Goal: Information Seeking & Learning: Learn about a topic

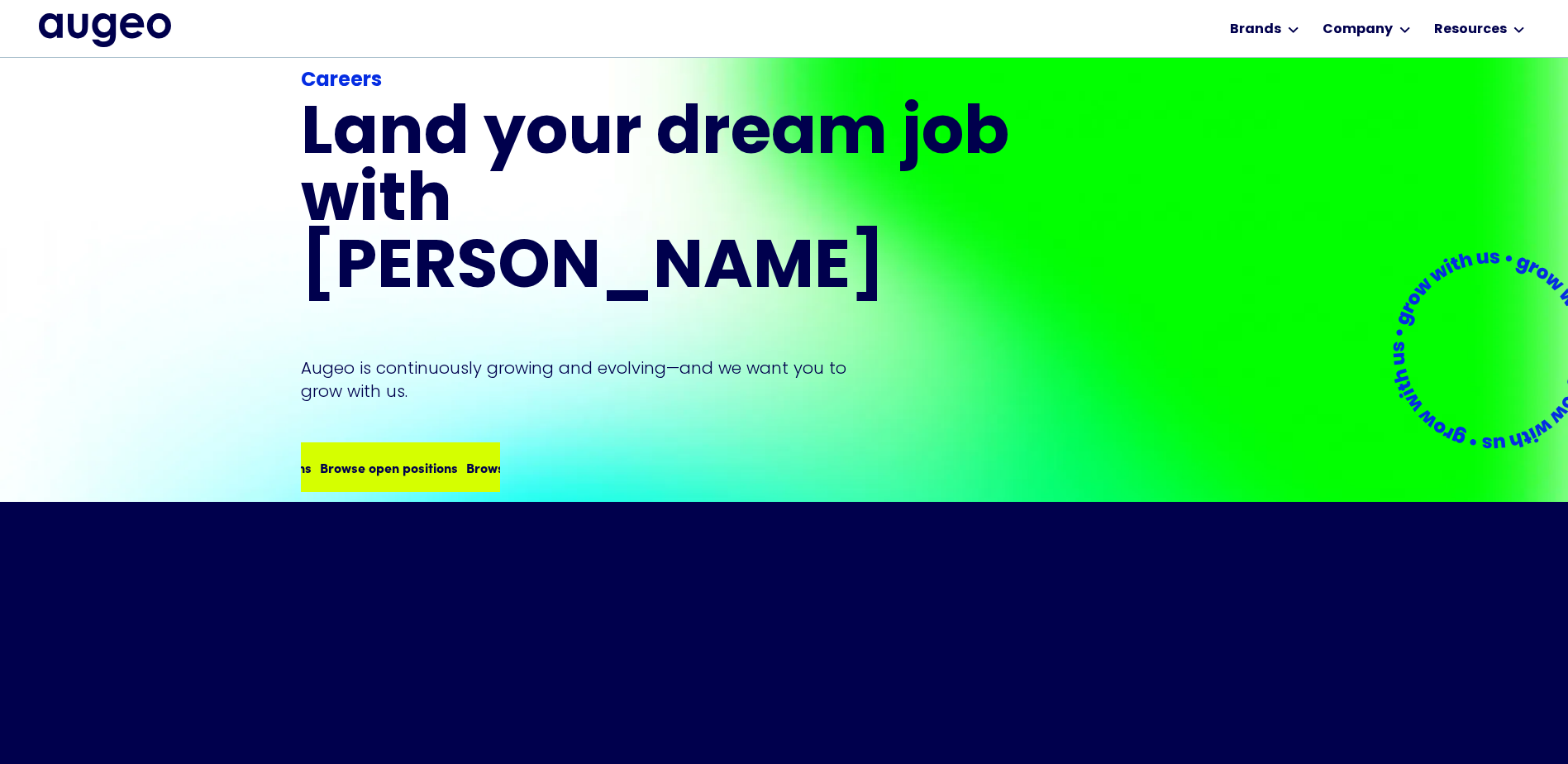
click at [392, 457] on div "Browse open positions Browse open positions Browse open positions Browse open p…" at bounding box center [449, 466] width 585 height 20
click at [316, 457] on div "Browse open positions" at bounding box center [246, 466] width 138 height 20
click at [427, 457] on div "Browse open positions" at bounding box center [495, 466] width 138 height 20
